Goal: Task Accomplishment & Management: Manage account settings

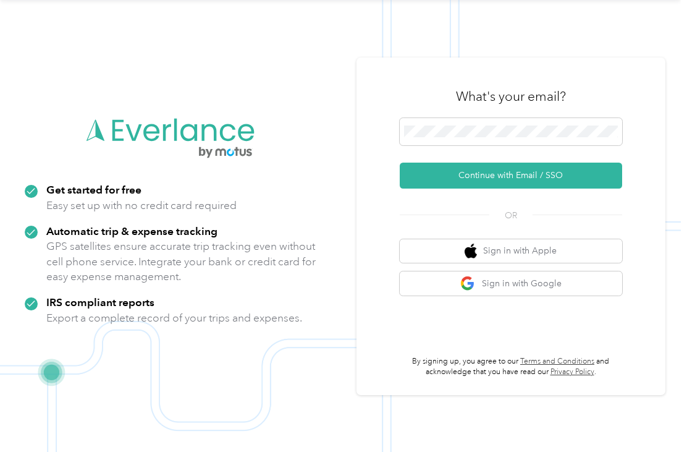
click at [602, 162] on button "Continue with Email / SSO" at bounding box center [511, 175] width 222 height 26
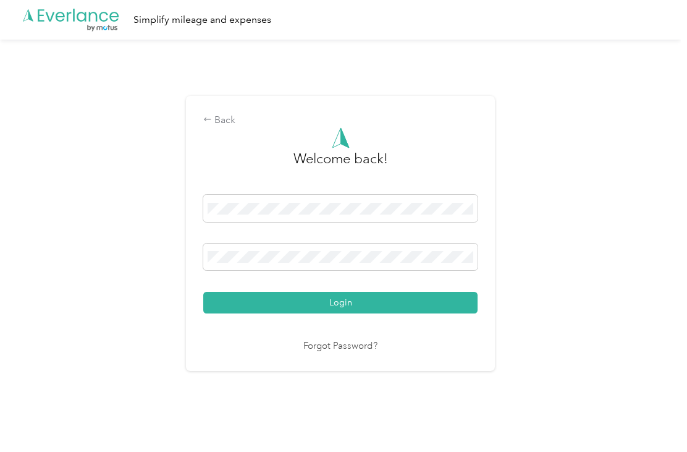
scroll to position [20, 0]
click at [423, 239] on div "Login" at bounding box center [340, 254] width 274 height 119
click at [344, 300] on button "Login" at bounding box center [340, 303] width 274 height 22
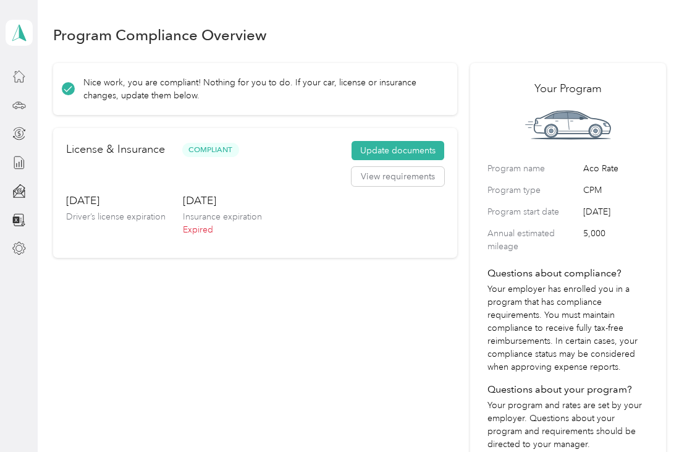
click at [411, 141] on button "Update documents" at bounding box center [398, 151] width 93 height 20
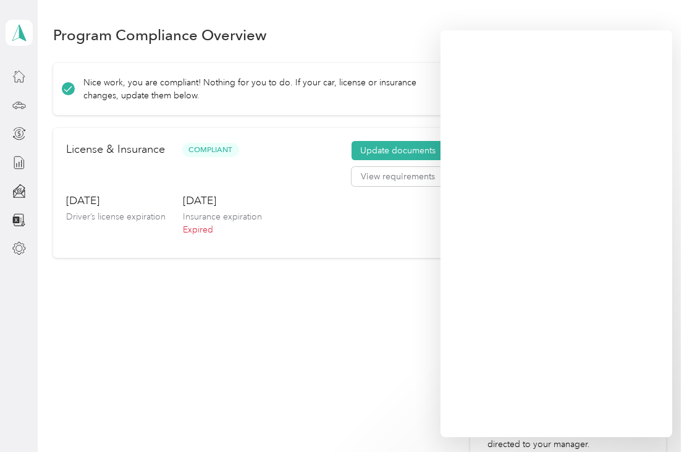
scroll to position [40, 0]
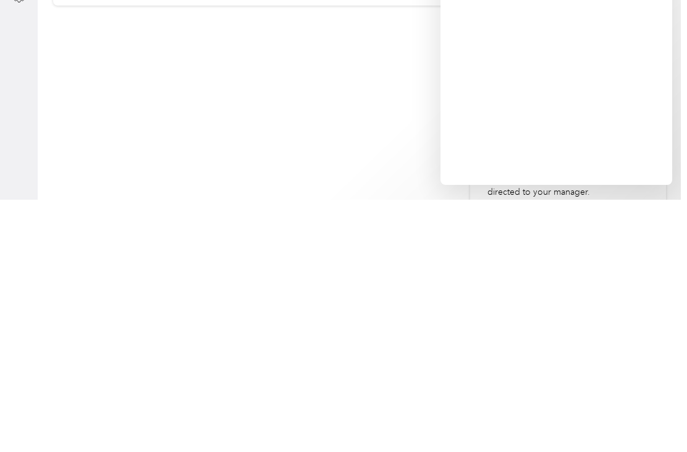
click at [132, 169] on div "Nice work, you are compliant! Nothing for you to do. If your car, license or in…" at bounding box center [255, 325] width 404 height 524
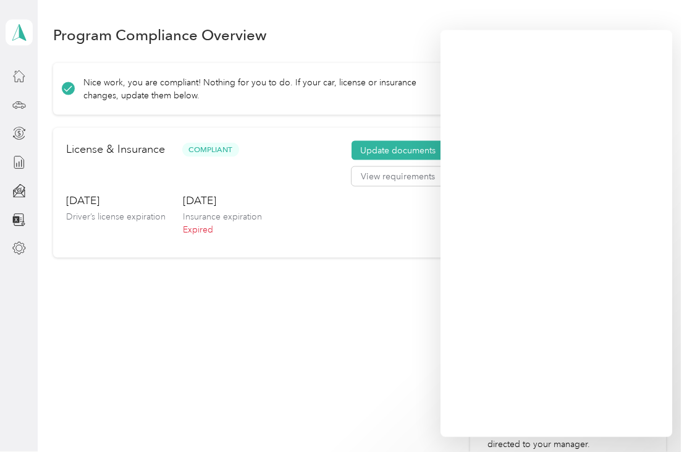
scroll to position [9, 0]
click at [388, 143] on button "Update documents" at bounding box center [398, 151] width 93 height 20
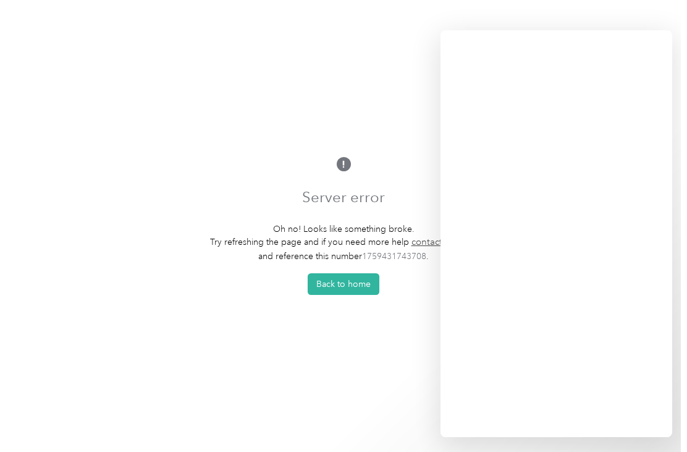
click at [328, 295] on button "Back to home" at bounding box center [344, 284] width 72 height 22
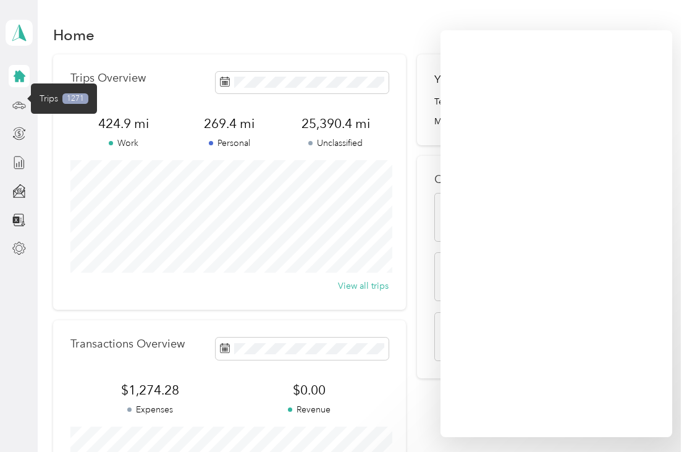
click at [21, 109] on icon at bounding box center [19, 105] width 14 height 14
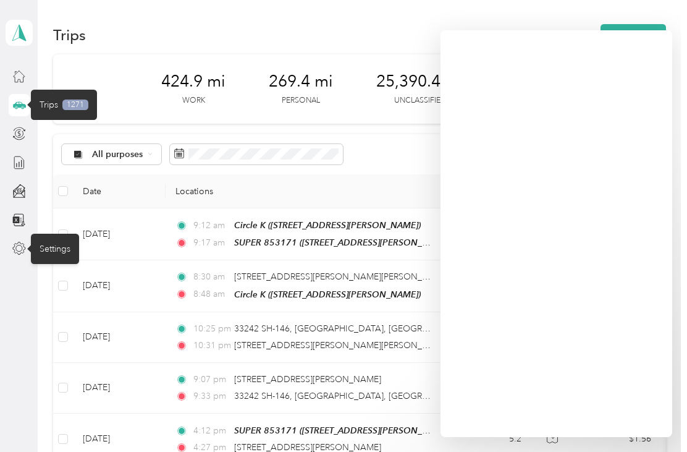
click at [19, 247] on icon at bounding box center [19, 249] width 14 height 14
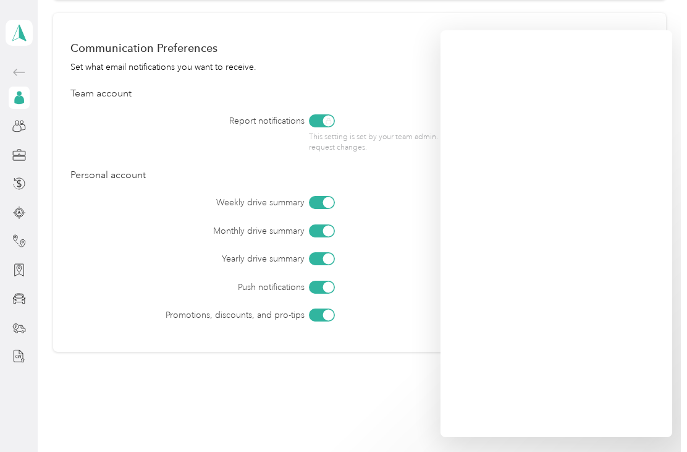
scroll to position [505, 0]
click at [15, 132] on icon at bounding box center [19, 126] width 14 height 14
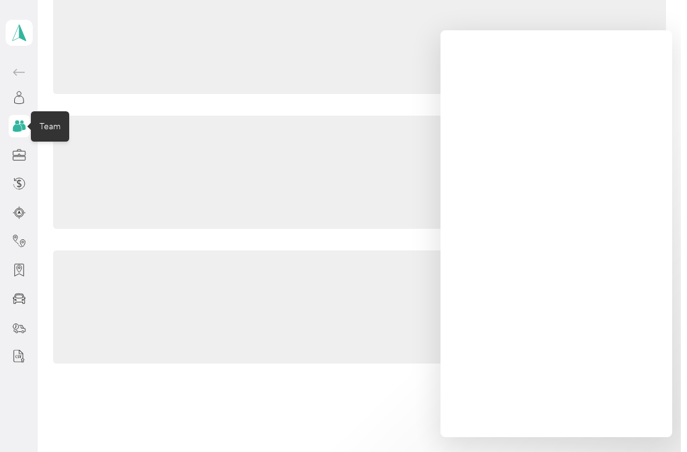
scroll to position [128, 0]
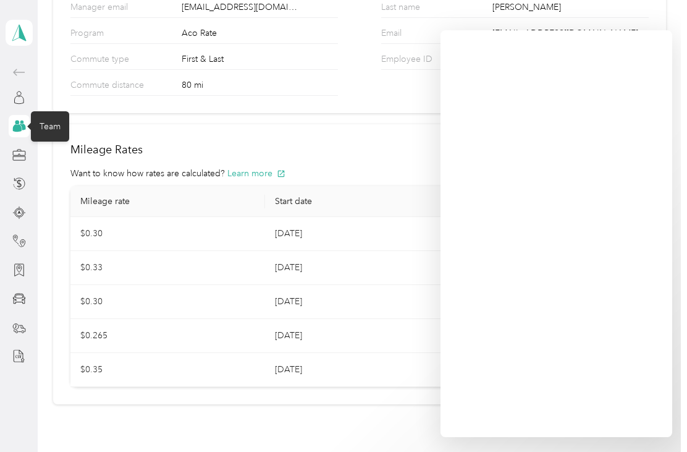
click at [22, 152] on icon at bounding box center [19, 155] width 14 height 14
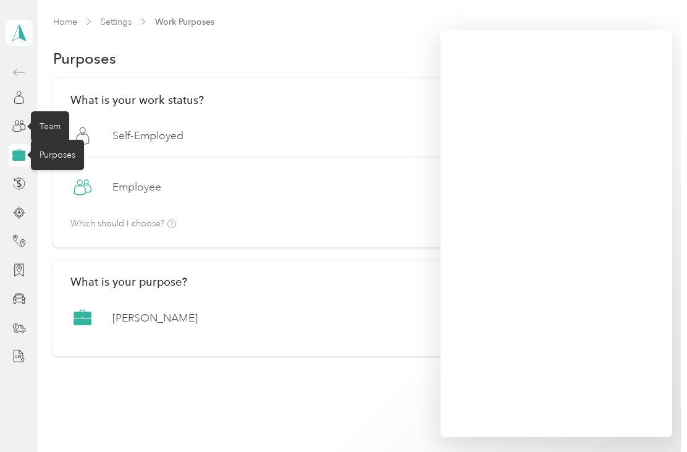
click at [18, 181] on icon at bounding box center [19, 183] width 4 height 8
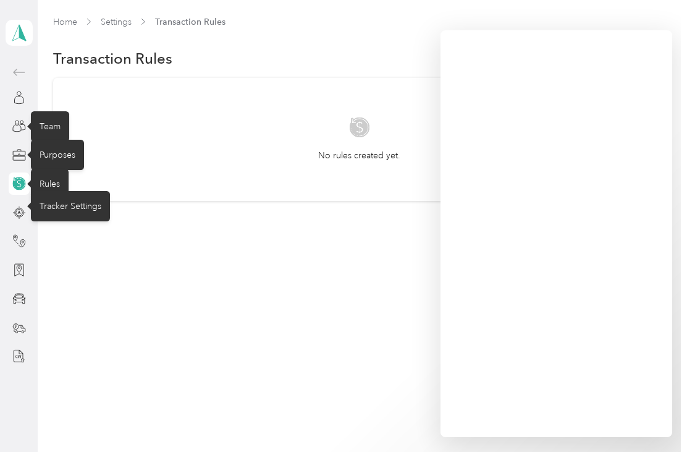
click at [15, 213] on circle at bounding box center [18, 212] width 9 height 9
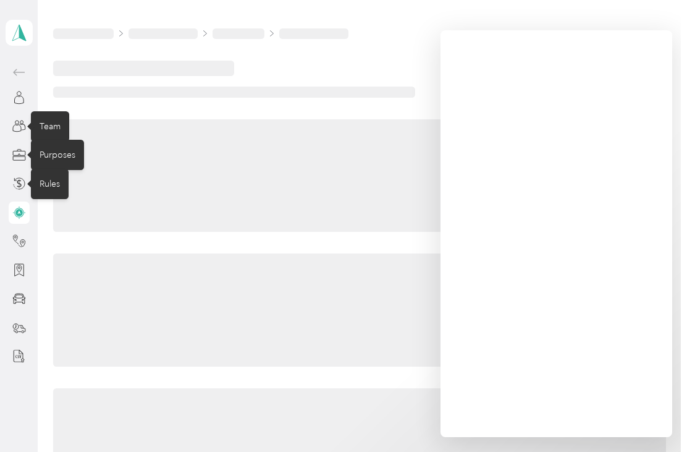
click at [14, 212] on icon at bounding box center [19, 213] width 14 height 14
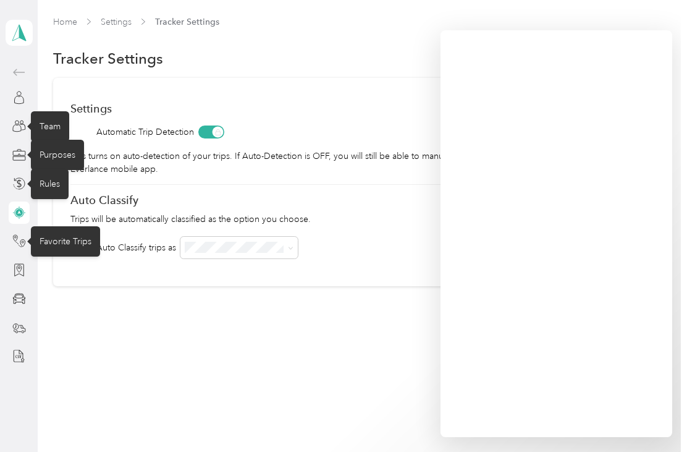
click at [17, 235] on icon at bounding box center [15, 238] width 4 height 6
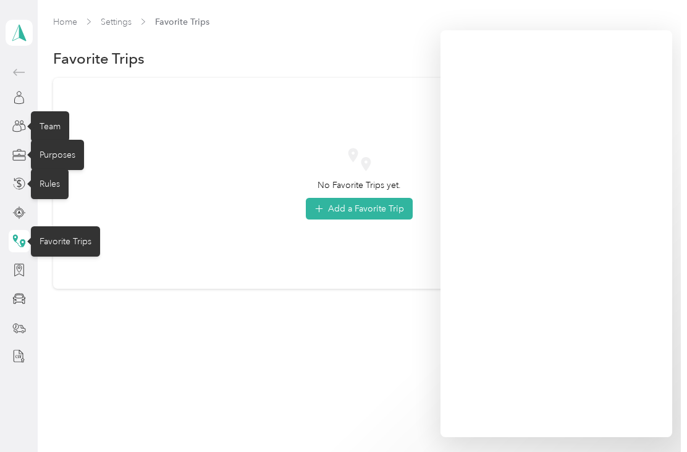
click at [9, 264] on div at bounding box center [19, 270] width 21 height 22
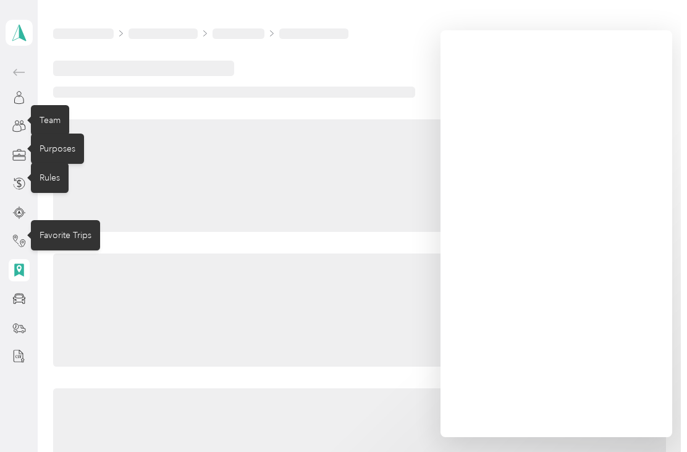
click at [13, 263] on icon at bounding box center [19, 270] width 14 height 14
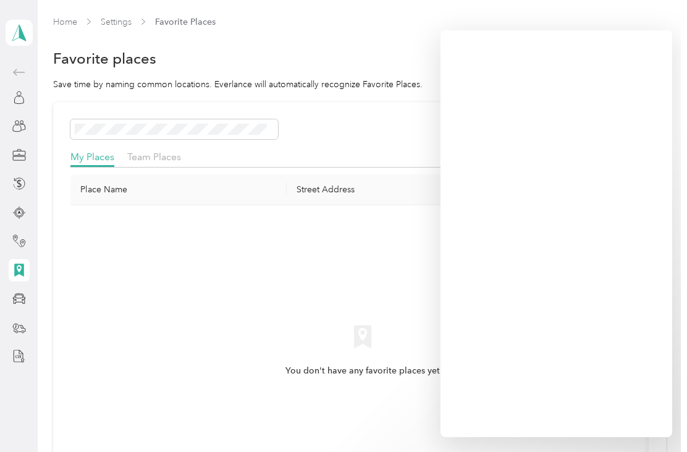
click at [9, 303] on div at bounding box center [19, 298] width 21 height 22
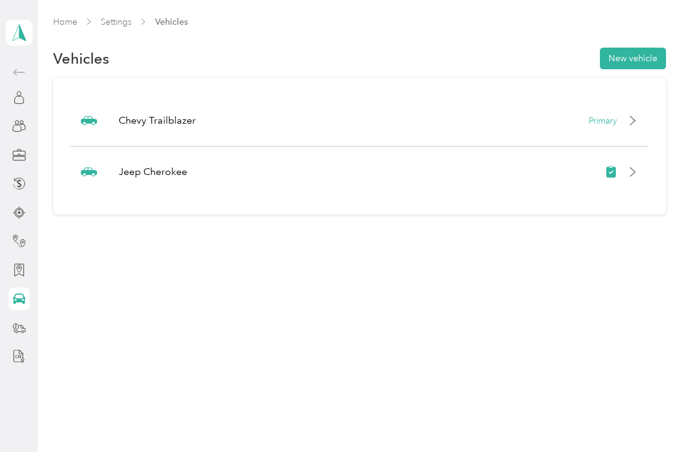
click at [649, 174] on div "Jeep Cherokee" at bounding box center [359, 171] width 578 height 51
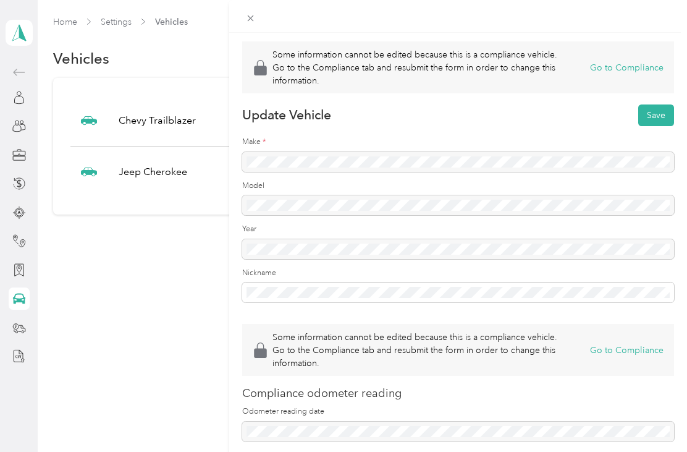
click at [604, 66] on button "Go to Compliance" at bounding box center [627, 67] width 74 height 13
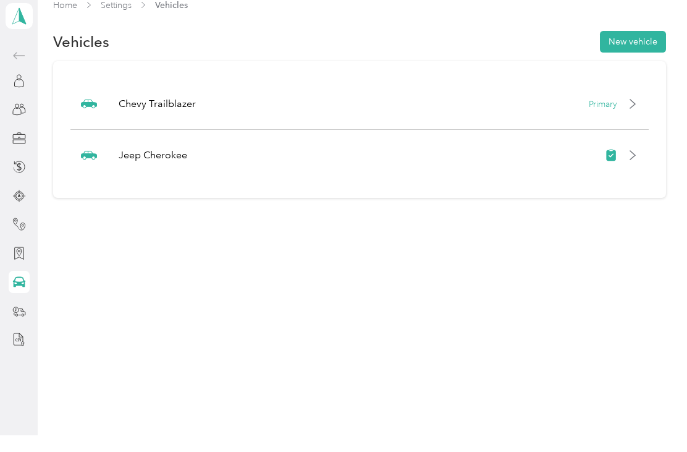
scroll to position [17, 0]
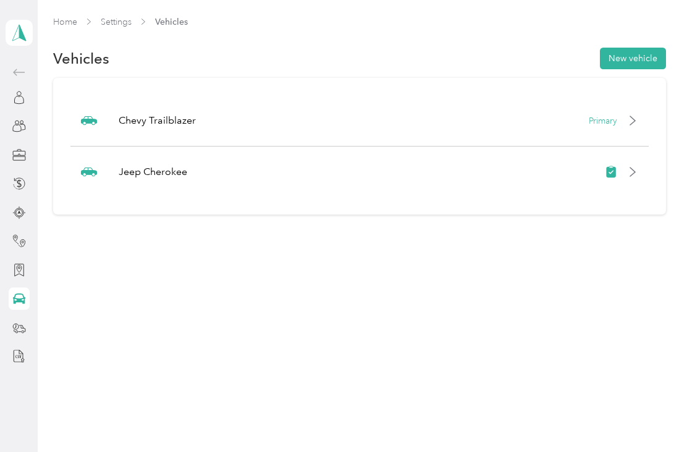
click at [624, 48] on button "New vehicle" at bounding box center [633, 59] width 66 height 22
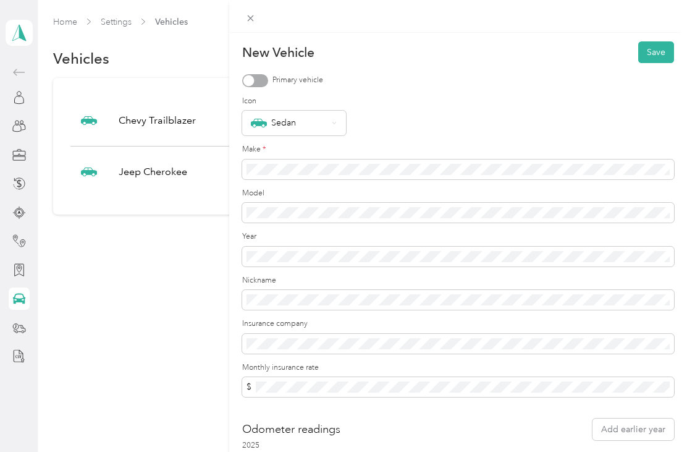
click at [169, 235] on div "New Vehicle Save Primary vehicle Icon Sedan Make * Model Year Nickname Insuranc…" at bounding box center [343, 226] width 687 height 452
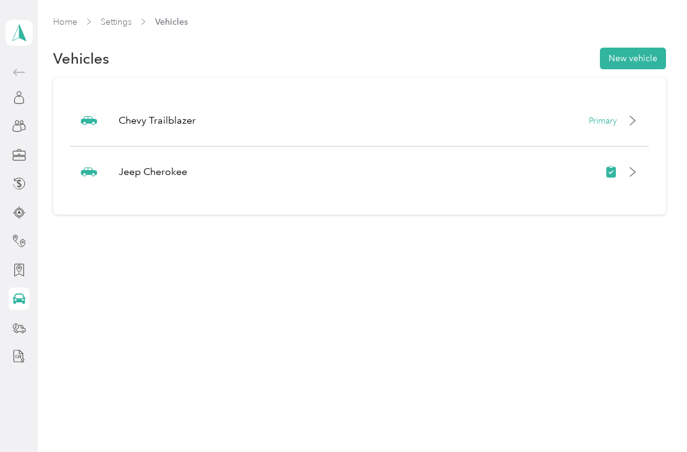
click at [627, 164] on div "Jeep Cherokee" at bounding box center [359, 171] width 578 height 51
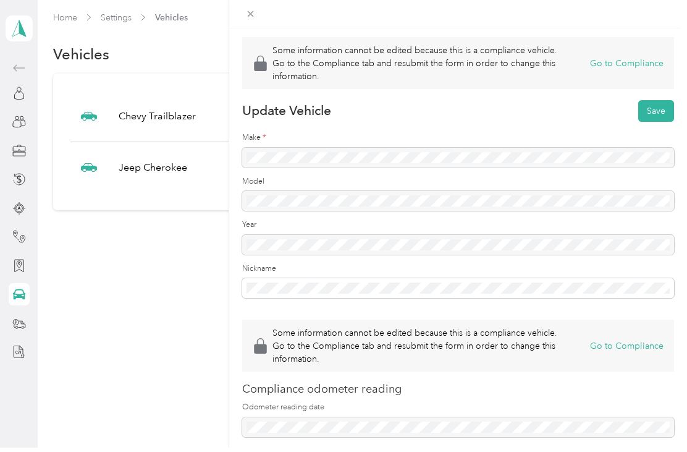
scroll to position [0, 0]
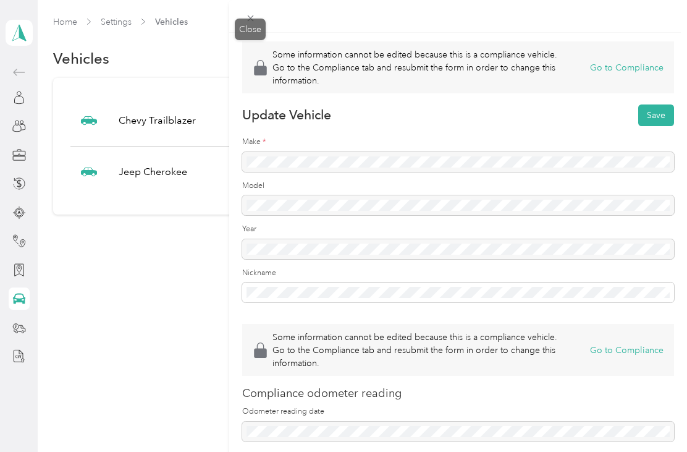
click at [247, 13] on icon at bounding box center [250, 18] width 11 height 11
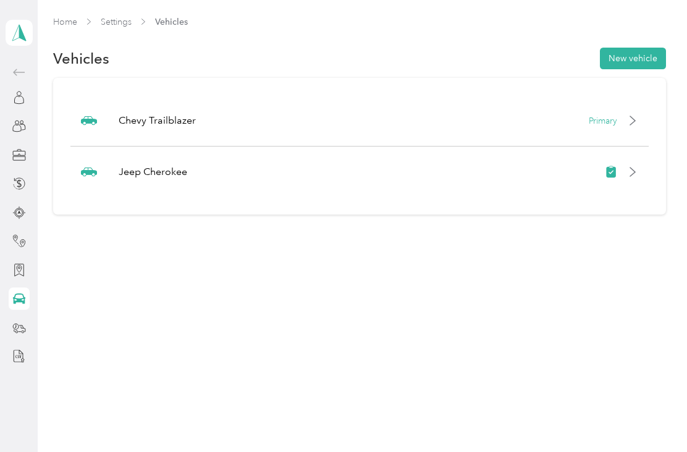
click at [14, 108] on div at bounding box center [19, 97] width 21 height 22
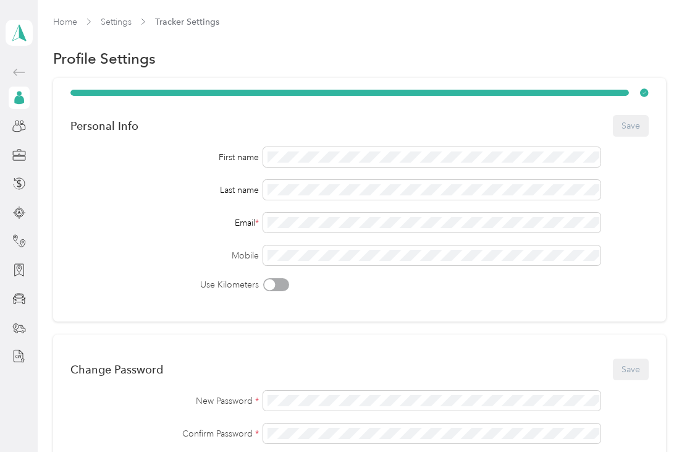
click at [22, 103] on icon at bounding box center [19, 99] width 10 height 9
click at [17, 71] on icon at bounding box center [19, 72] width 15 height 15
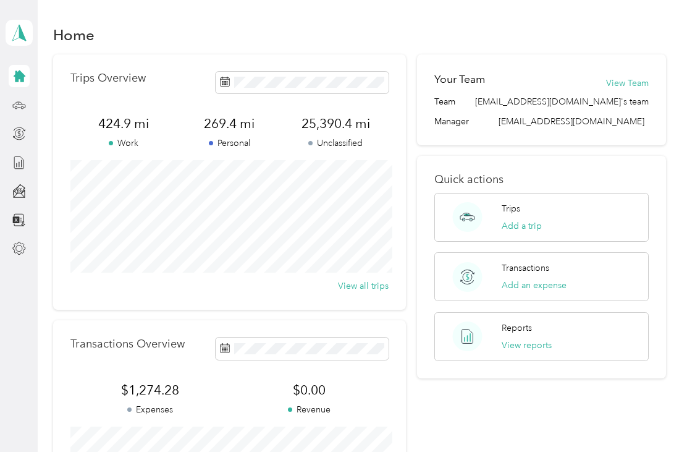
click at [22, 75] on icon at bounding box center [20, 76] width 12 height 12
click at [23, 77] on icon at bounding box center [20, 76] width 12 height 12
click at [19, 73] on icon at bounding box center [20, 76] width 12 height 12
click at [21, 77] on icon at bounding box center [20, 76] width 12 height 12
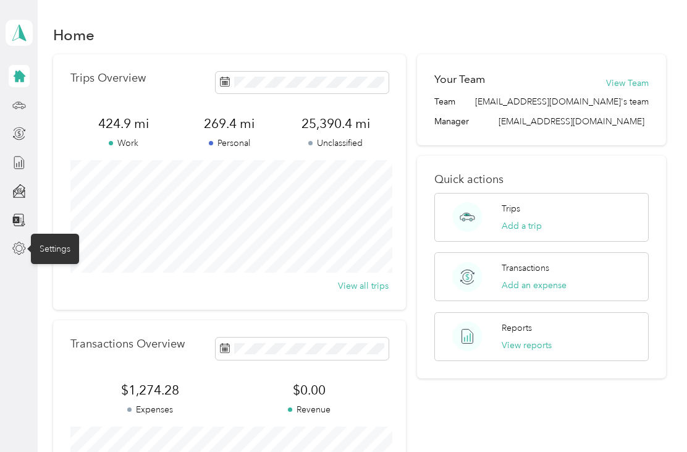
click at [17, 246] on icon at bounding box center [19, 248] width 12 height 12
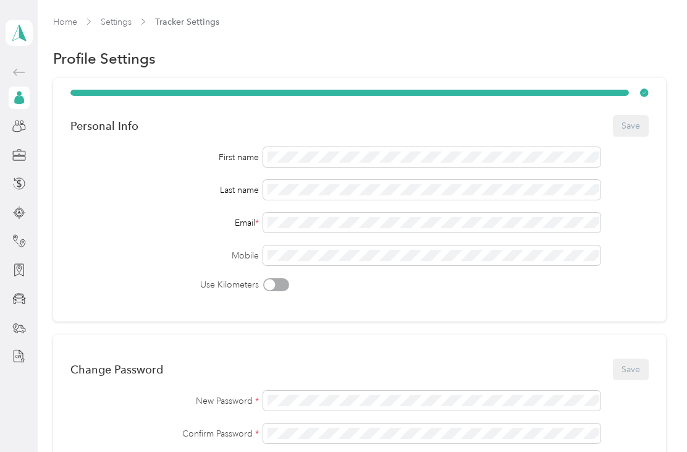
click at [21, 31] on polygon at bounding box center [22, 32] width 7 height 16
click at [59, 22] on link "Home" at bounding box center [65, 22] width 24 height 11
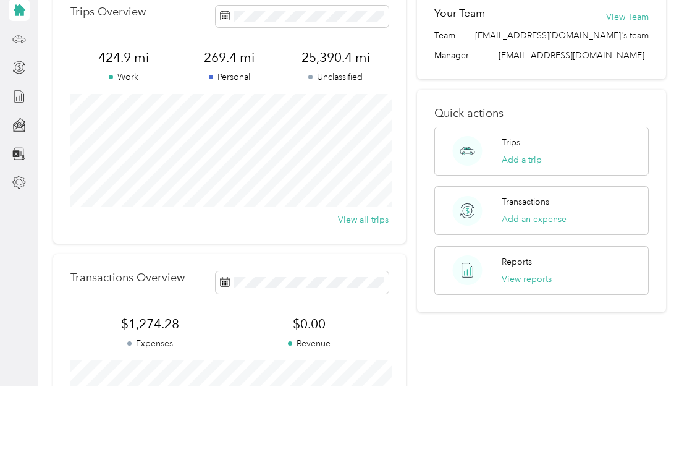
scroll to position [40, 0]
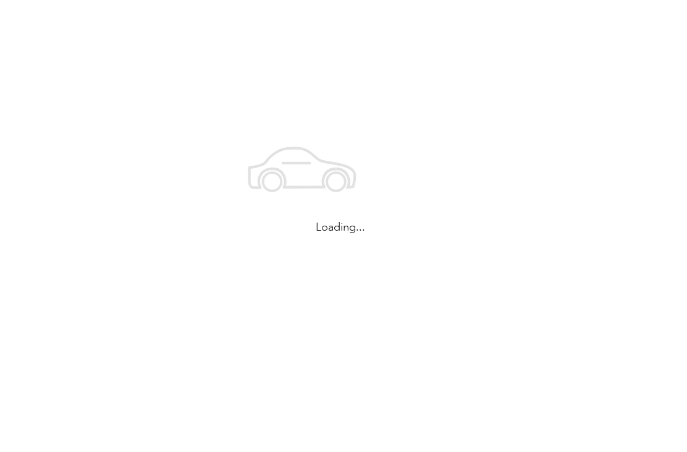
click at [23, 70] on div "Loading..." at bounding box center [340, 180] width 681 height 361
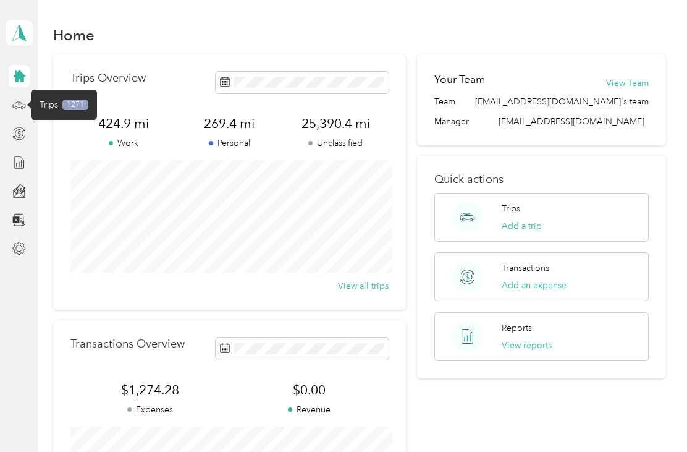
click at [24, 109] on icon at bounding box center [19, 105] width 14 height 14
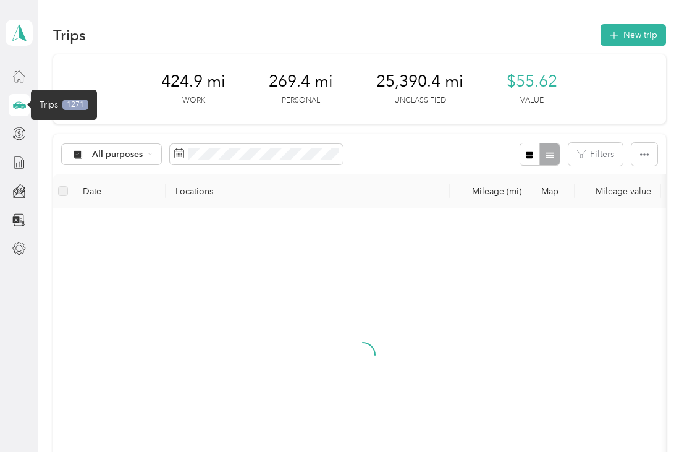
click at [14, 258] on div at bounding box center [19, 248] width 21 height 22
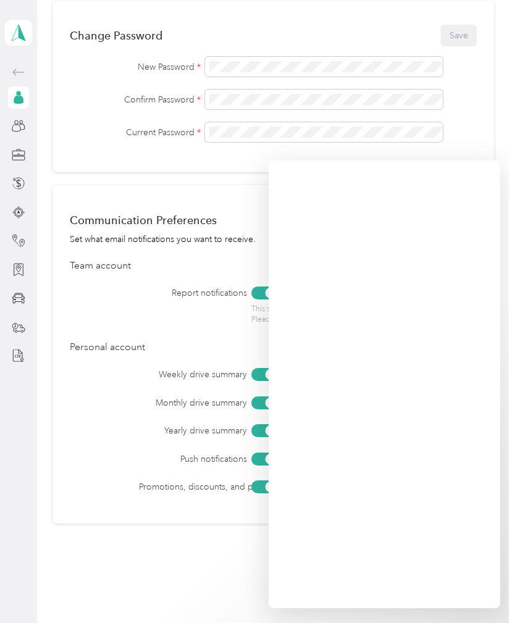
scroll to position [40, 0]
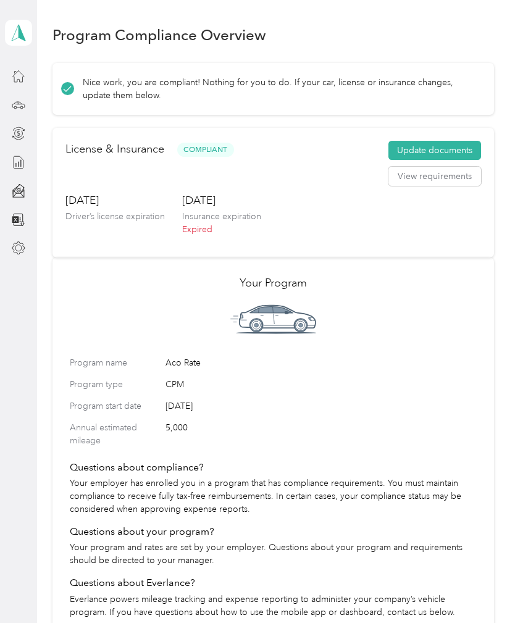
click at [455, 148] on button "Update documents" at bounding box center [435, 151] width 93 height 20
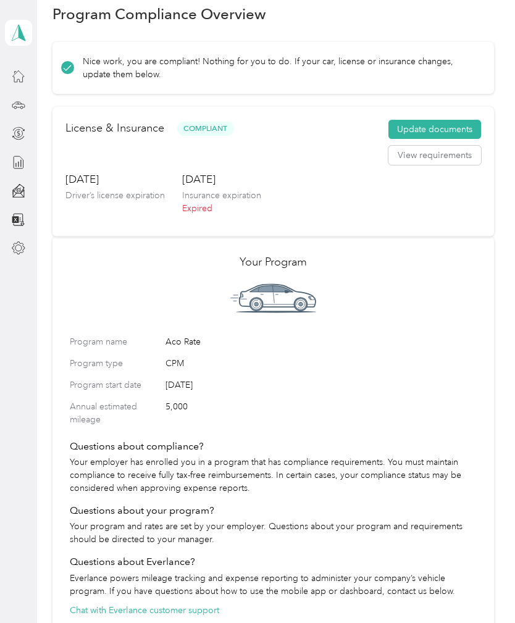
scroll to position [20, 0]
click at [447, 154] on button "View requirements" at bounding box center [435, 156] width 93 height 20
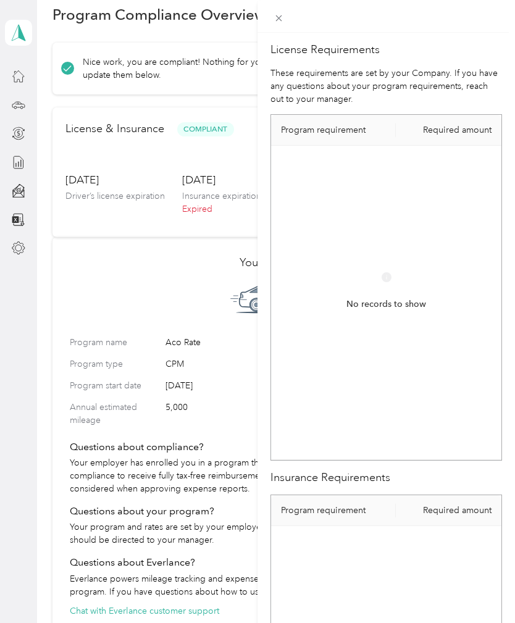
click at [77, 327] on div "License Requirements These requirements are set by your Company. If you have an…" at bounding box center [257, 311] width 515 height 623
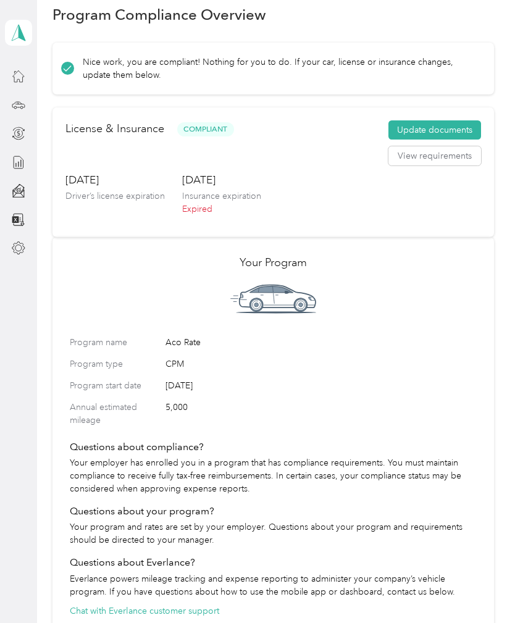
click at [439, 136] on button "Update documents" at bounding box center [435, 130] width 93 height 20
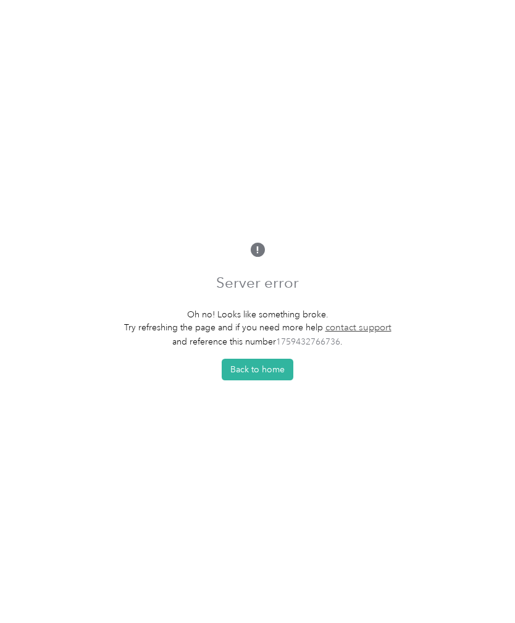
click at [255, 381] on button "Back to home" at bounding box center [258, 370] width 72 height 22
